Goal: Information Seeking & Learning: Learn about a topic

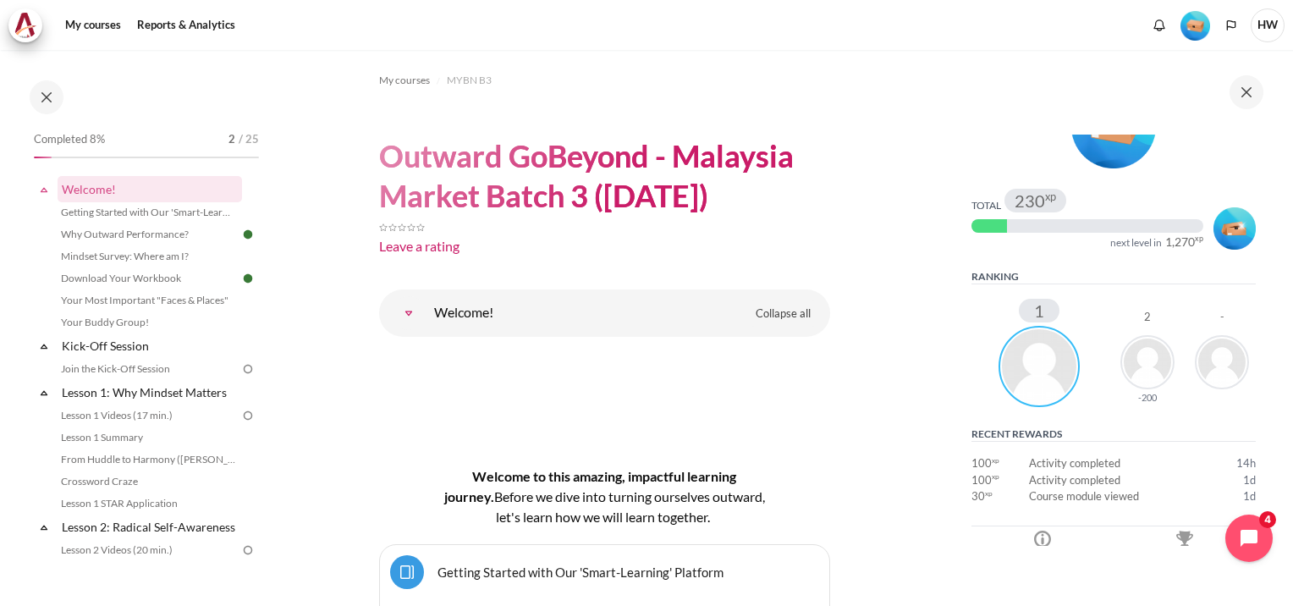
scroll to position [254, 0]
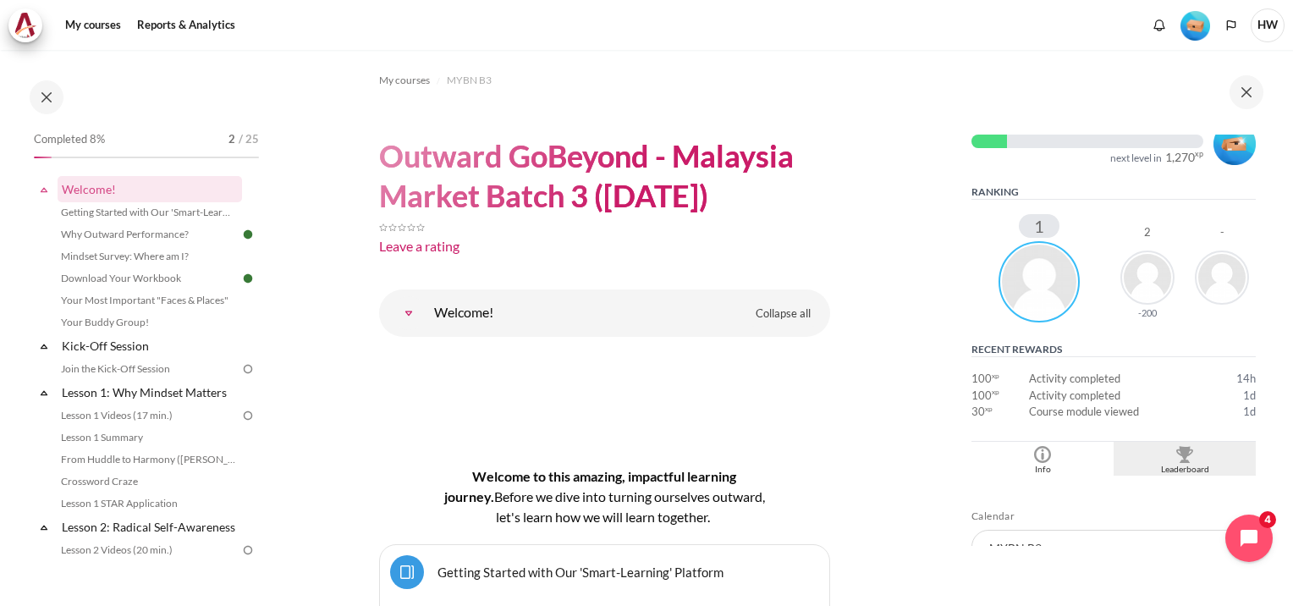
click at [1178, 448] on img "Blocks" at bounding box center [1184, 454] width 17 height 17
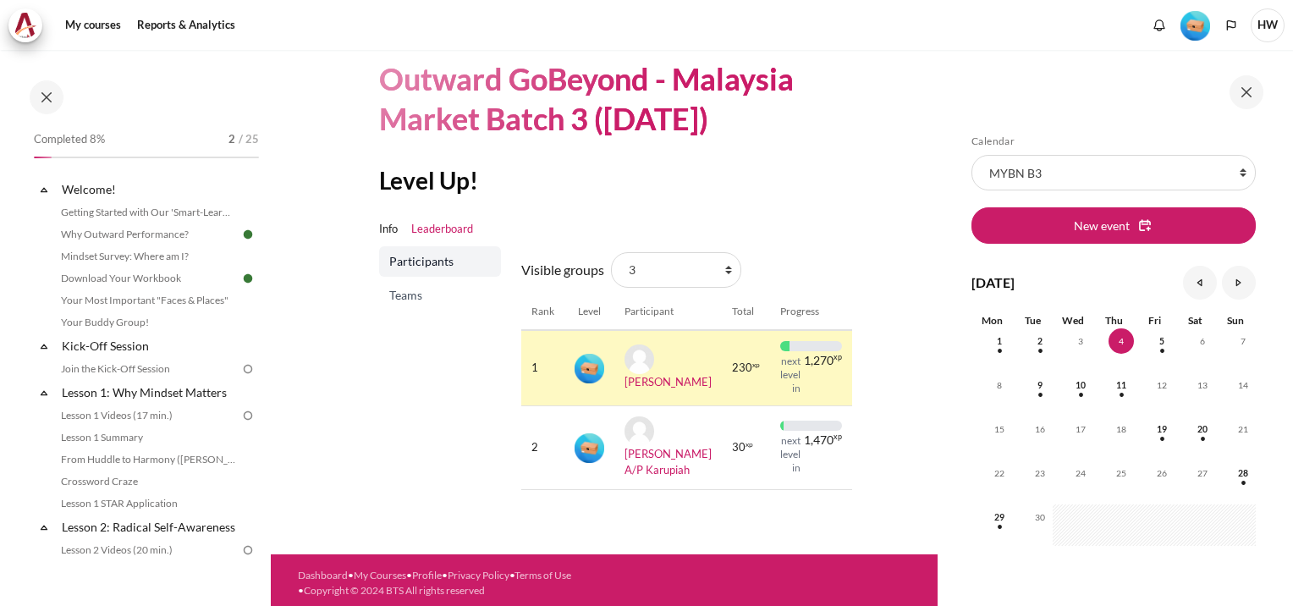
scroll to position [91, 0]
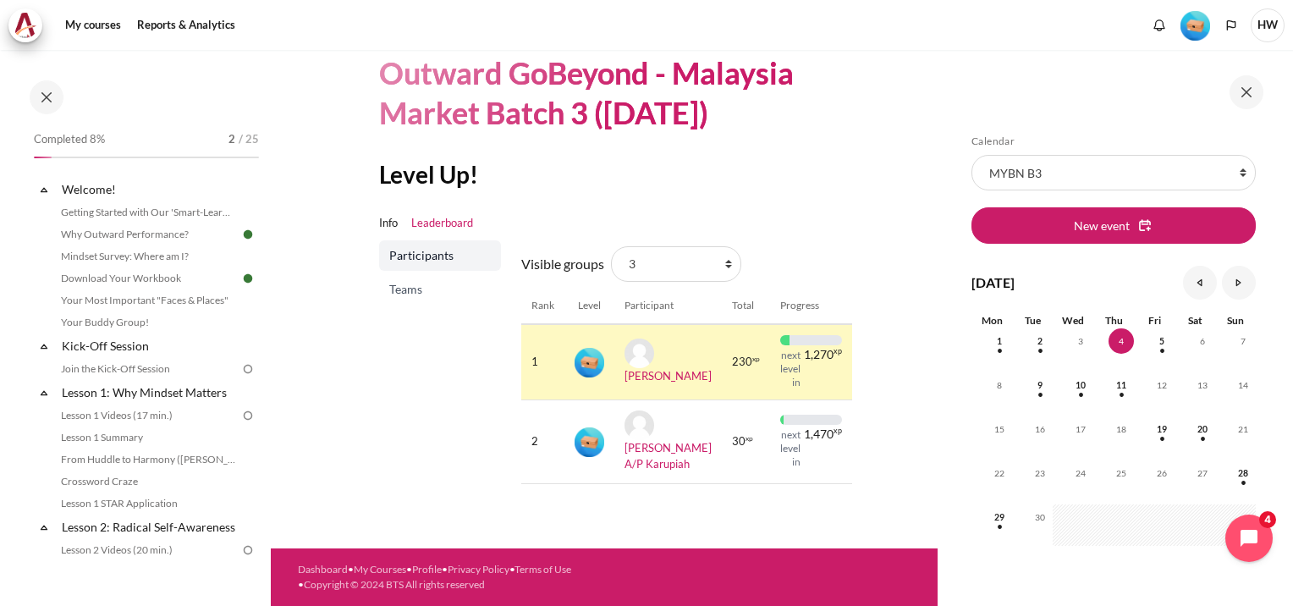
click at [401, 285] on span "Teams" at bounding box center [441, 289] width 105 height 17
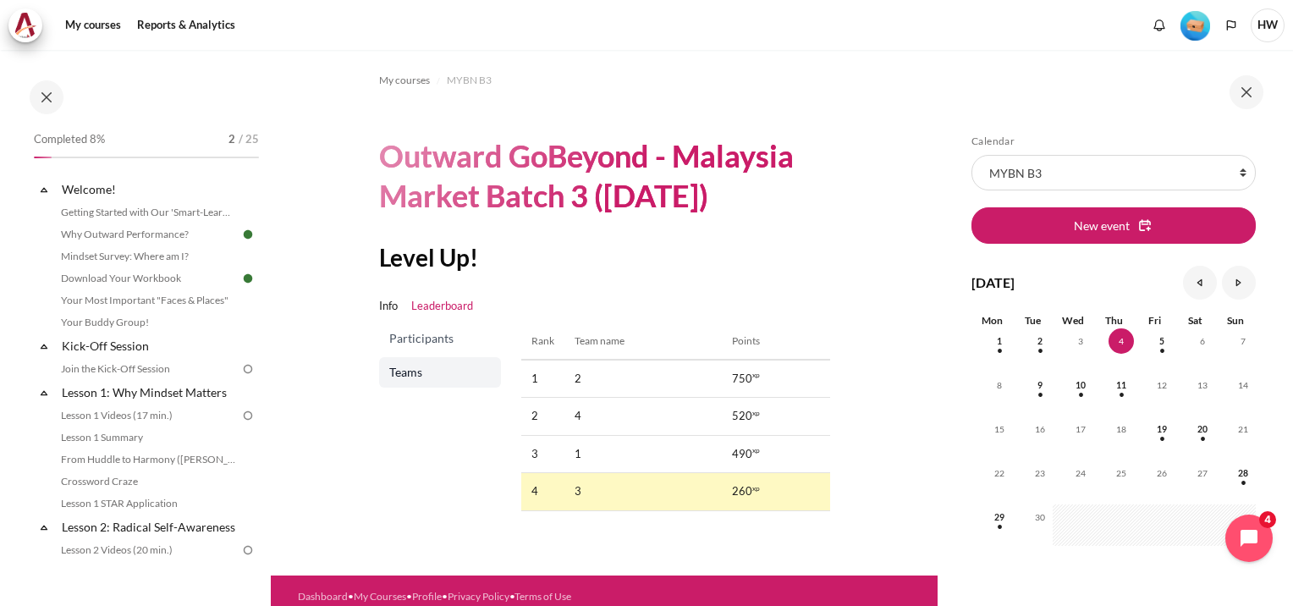
click at [416, 332] on span "Participants" at bounding box center [441, 338] width 105 height 17
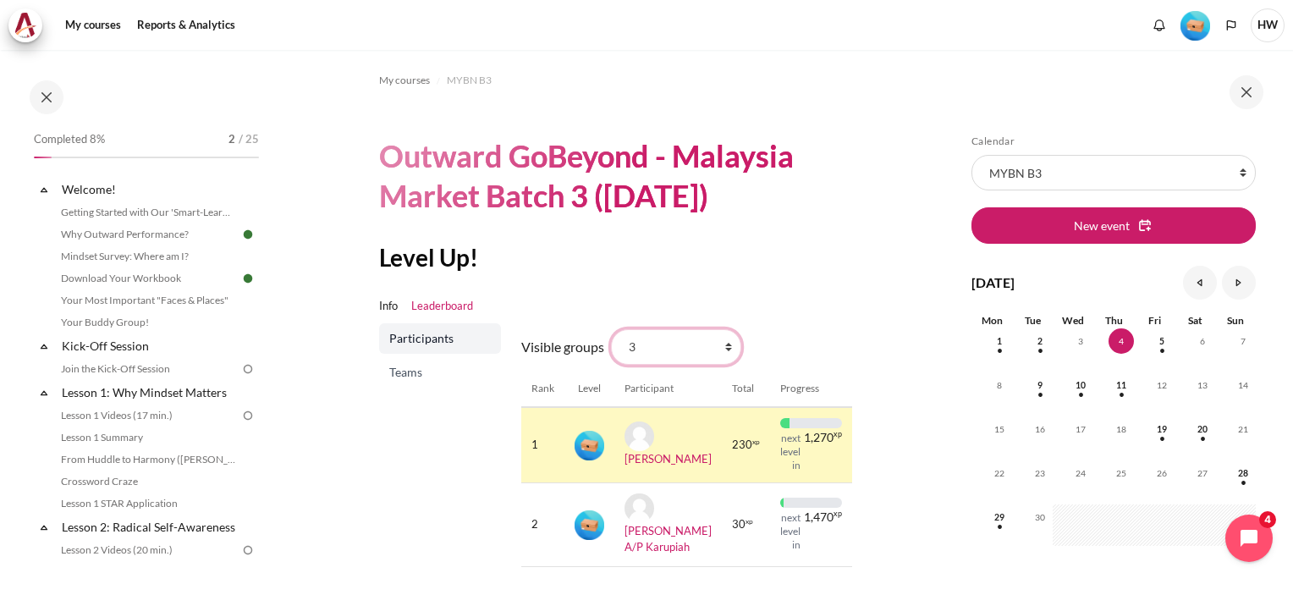
click at [725, 343] on select "All participants 3 1 2 3 4" at bounding box center [676, 347] width 130 height 36
select select "0"
click at [611, 329] on select "All participants 3 1 2 3 4" at bounding box center [676, 347] width 130 height 36
click at [725, 352] on select "All participants 3 1 2 3 4" at bounding box center [676, 347] width 130 height 36
select select "4961"
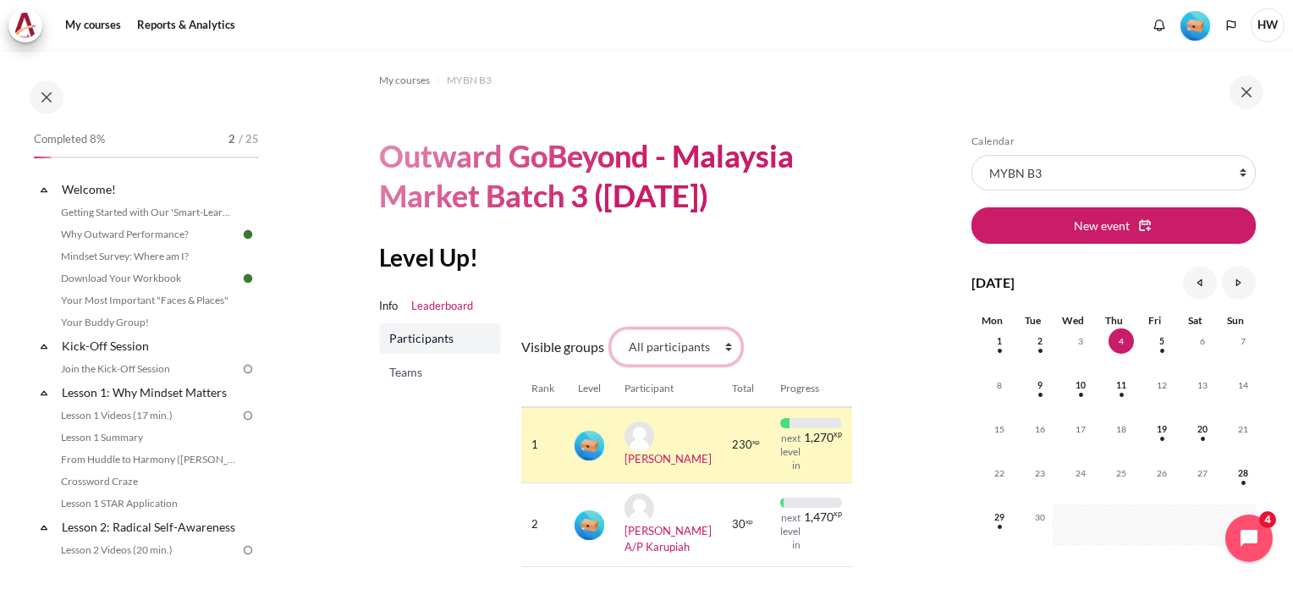
click at [611, 329] on select "All participants 3 1 2 3 4" at bounding box center [676, 347] width 130 height 36
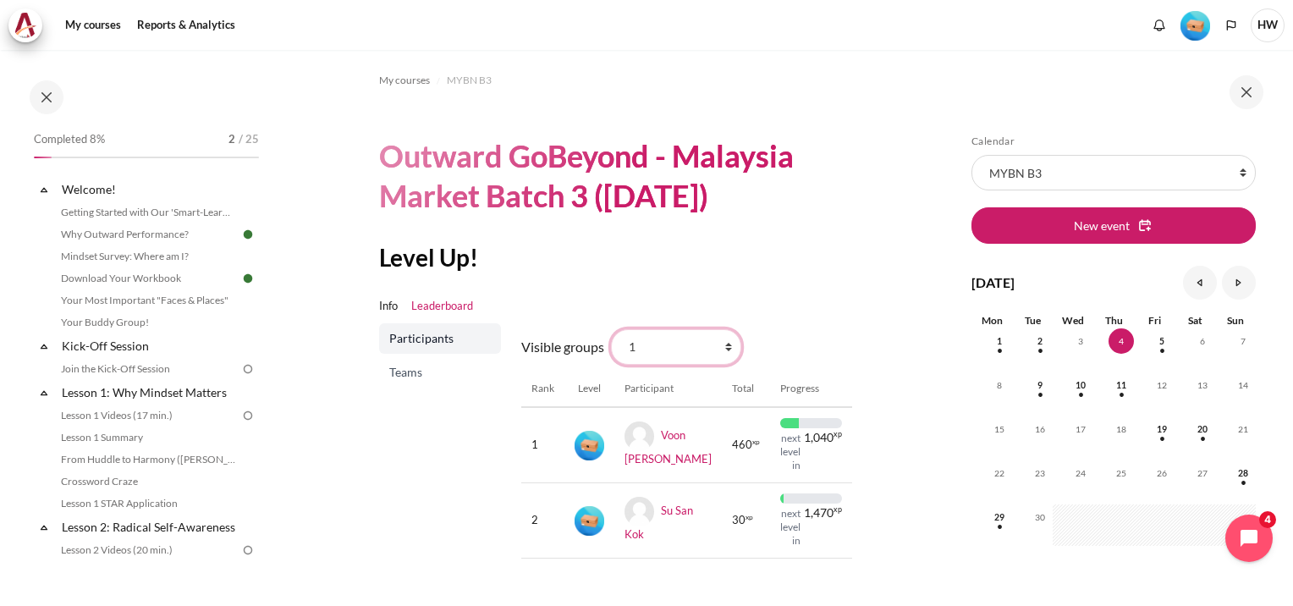
click at [728, 349] on select "All participants 3 1 2 3 4" at bounding box center [676, 347] width 130 height 36
select select "4962"
click at [611, 329] on select "All participants 3 1 2 3 4" at bounding box center [676, 347] width 130 height 36
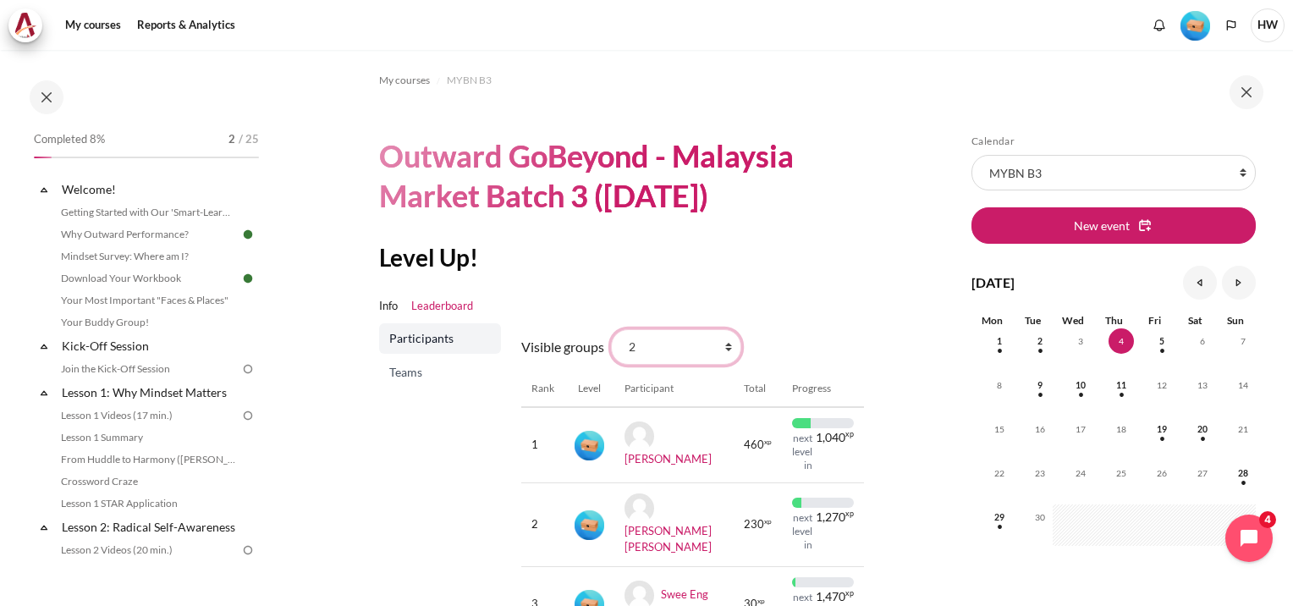
click at [728, 349] on select "All participants 3 1 2 3 4" at bounding box center [676, 347] width 130 height 36
select select "4979"
click at [611, 329] on select "All participants 3 1 2 3 4" at bounding box center [676, 347] width 130 height 36
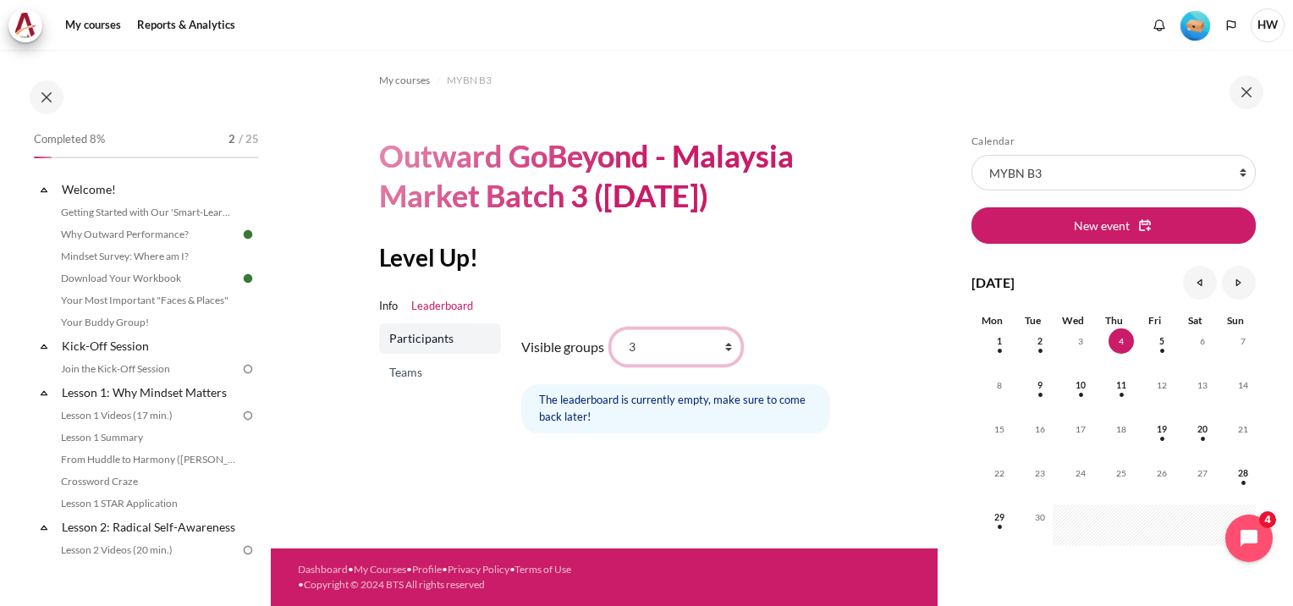
click at [729, 344] on select "All participants 3 1 2 3 4" at bounding box center [676, 347] width 130 height 36
select select "4964"
click at [611, 329] on select "All participants 3 1 2 3 4" at bounding box center [676, 347] width 130 height 36
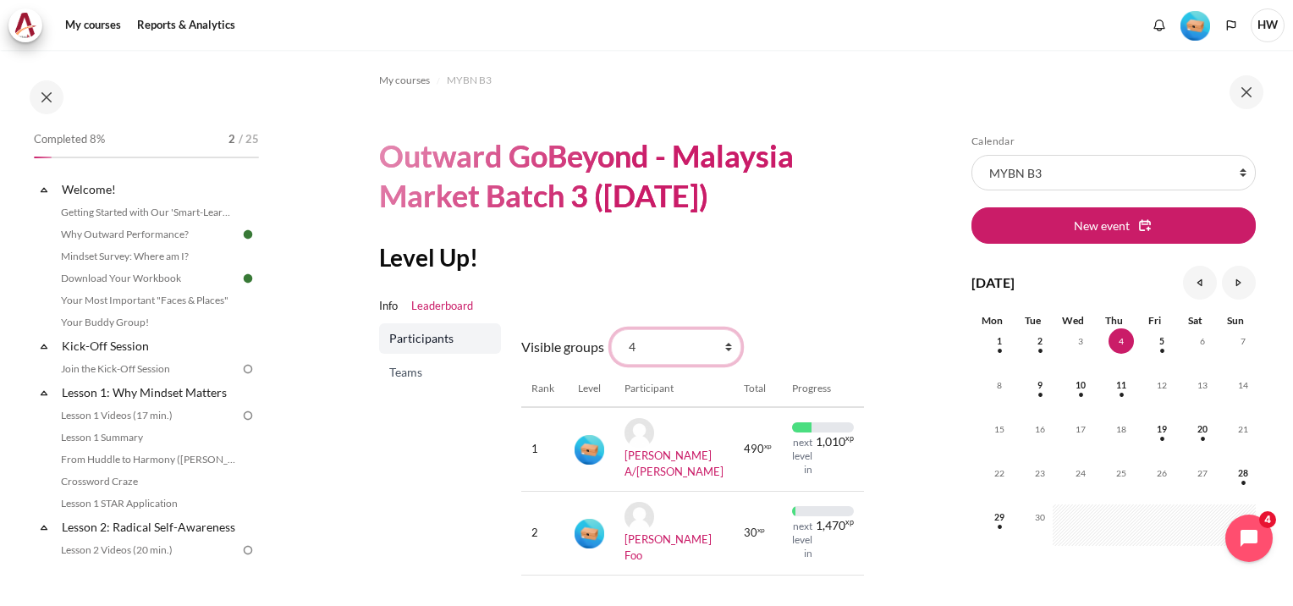
click at [724, 349] on select "All participants 3 1 2 3 4" at bounding box center [676, 347] width 130 height 36
select select "0"
click at [611, 329] on select "All participants 3 1 2 3 4" at bounding box center [676, 347] width 130 height 36
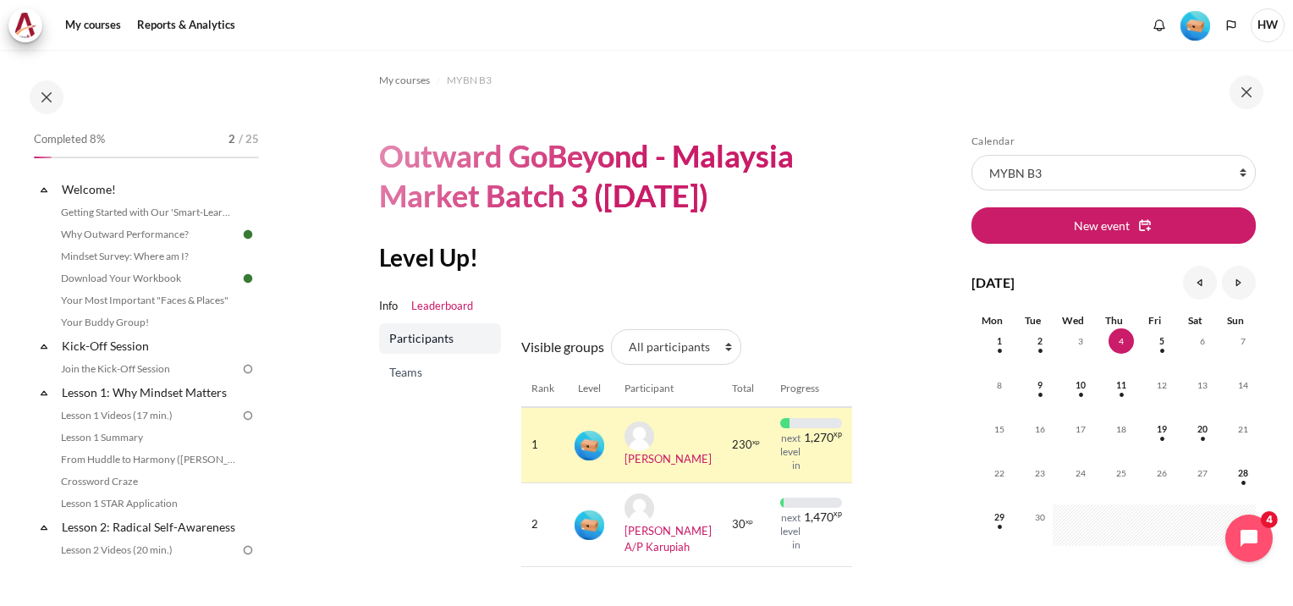
click at [1195, 26] on img "Level #1" at bounding box center [1195, 26] width 30 height 30
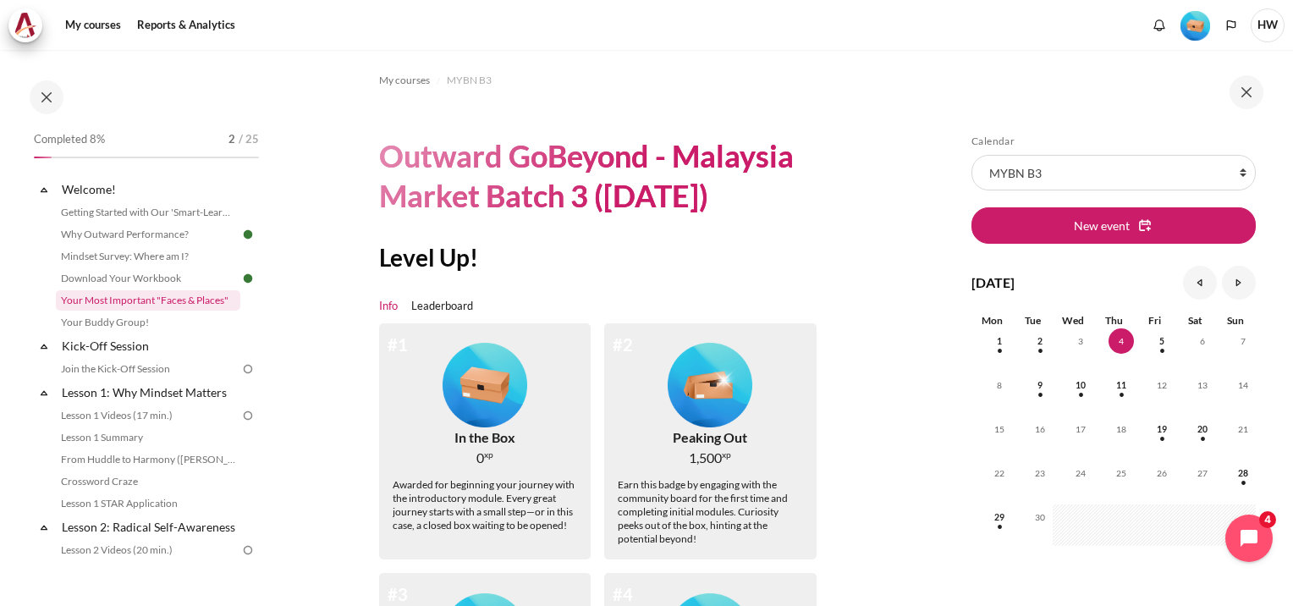
click at [118, 301] on link "Your Most Important "Faces & Places"" at bounding box center [148, 300] width 184 height 20
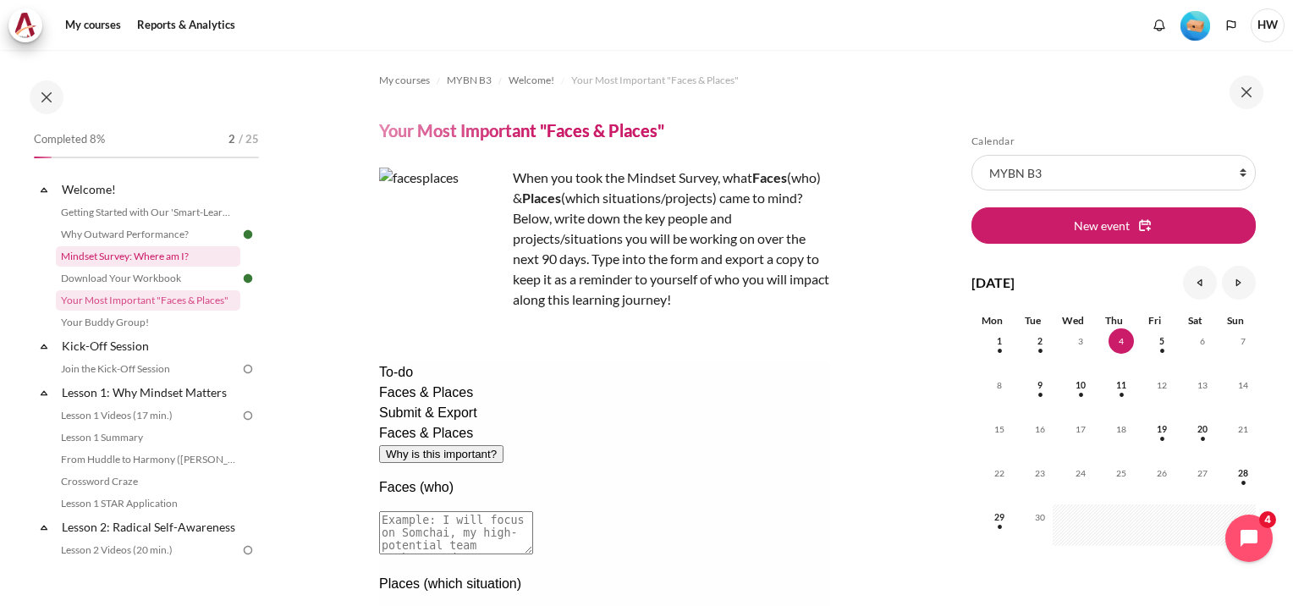
click at [133, 259] on link "Mindset Survey: Where am I?" at bounding box center [148, 256] width 184 height 20
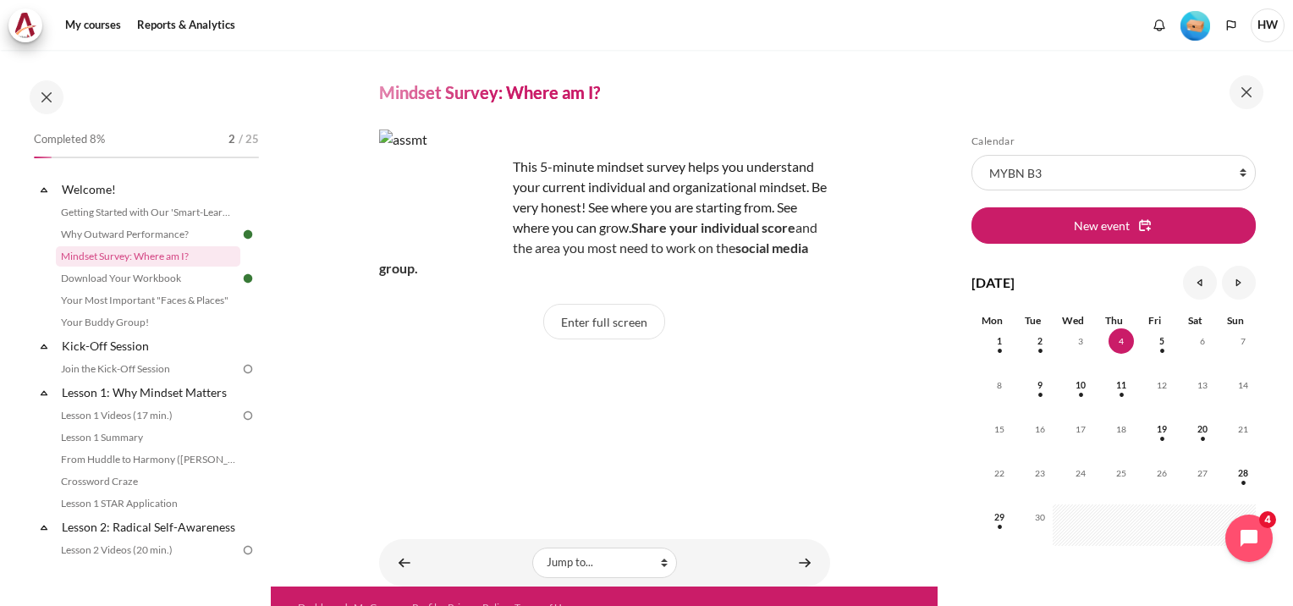
scroll to position [75, 0]
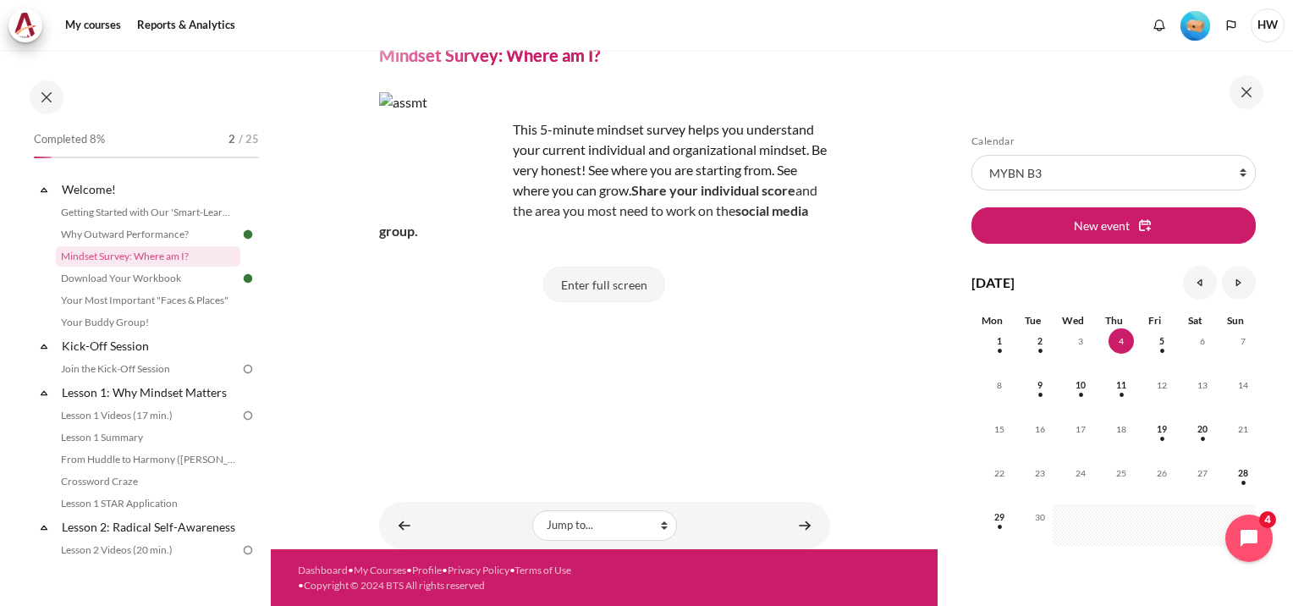
click at [594, 291] on button "Enter full screen" at bounding box center [604, 285] width 122 height 36
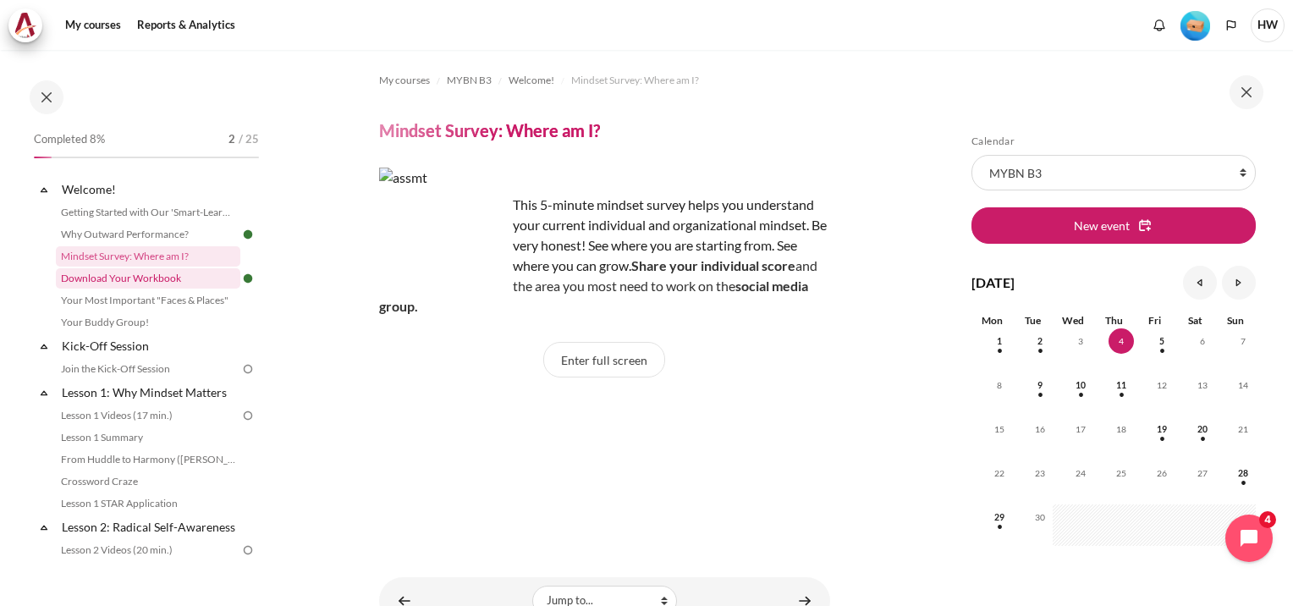
click at [117, 278] on link "Download Your Workbook" at bounding box center [148, 278] width 184 height 20
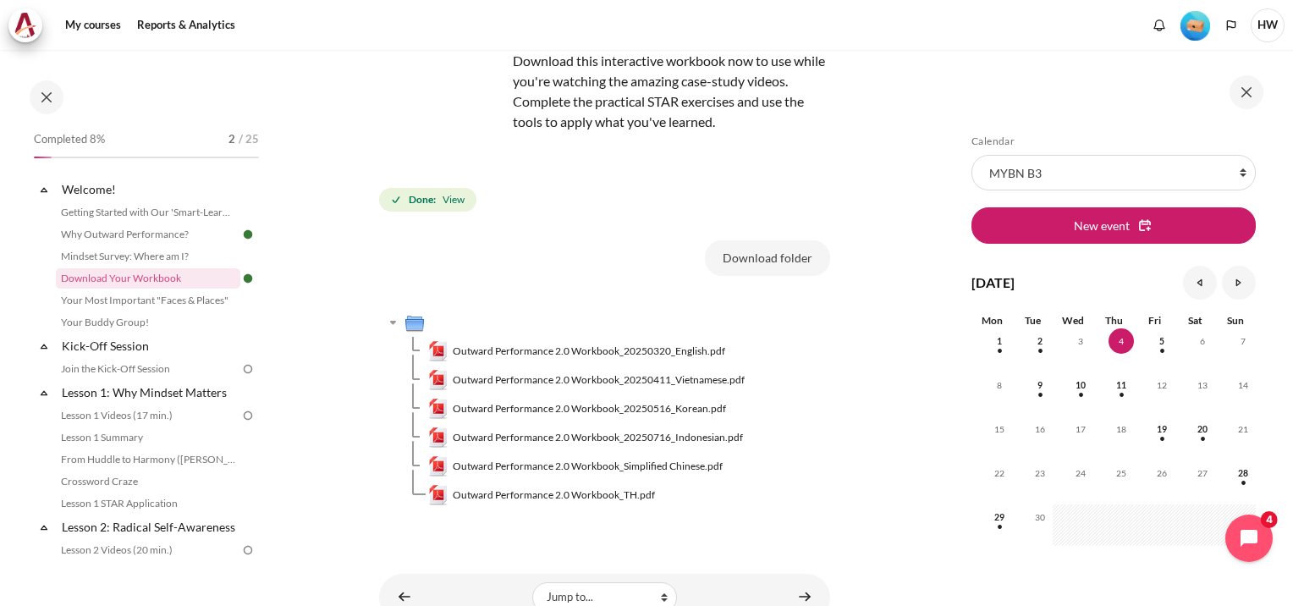
scroll to position [216, 0]
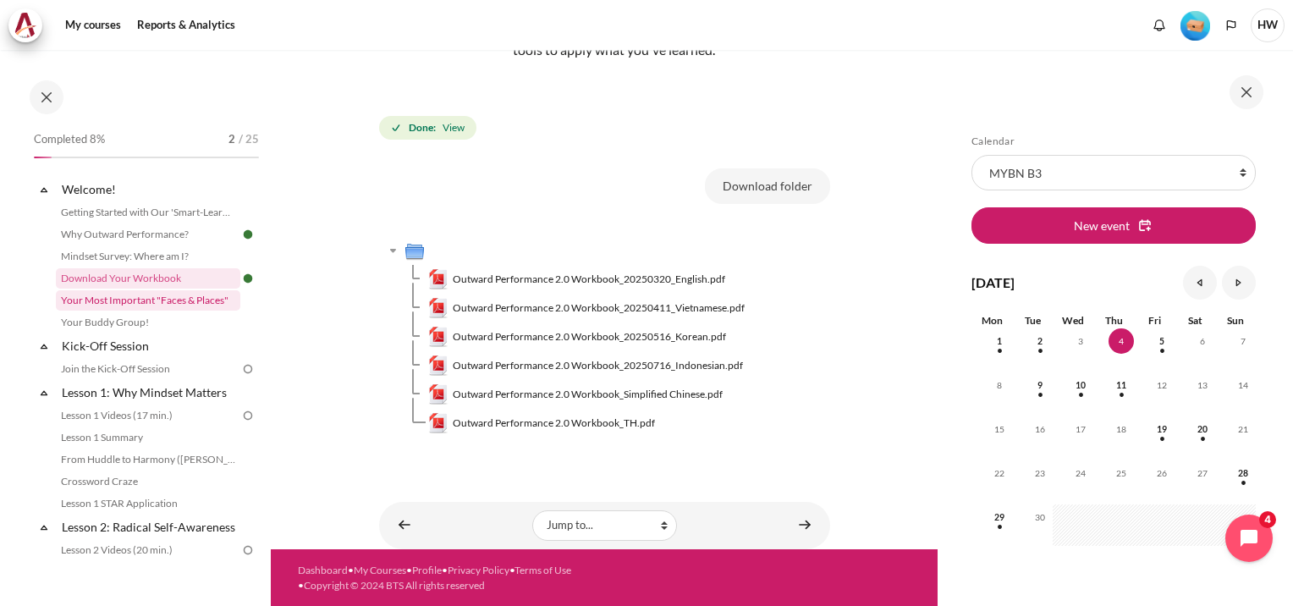
click at [132, 301] on link "Your Most Important "Faces & Places"" at bounding box center [148, 300] width 184 height 20
